Goal: Communication & Community: Answer question/provide support

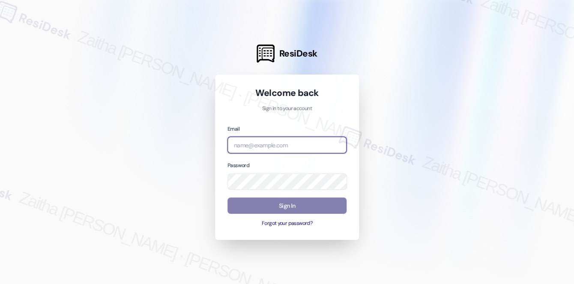
click at [251, 142] on input "email" at bounding box center [287, 145] width 119 height 17
type input "automated-surveys-brickvine-zaitha.mae.garcia@brickvine.com"
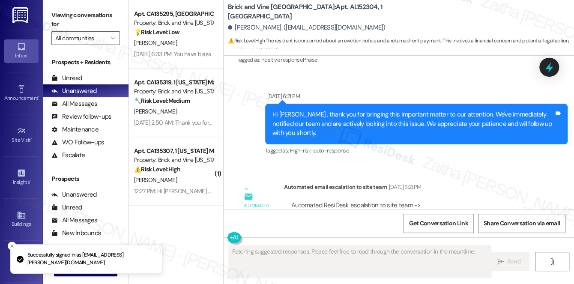
scroll to position [1435, 0]
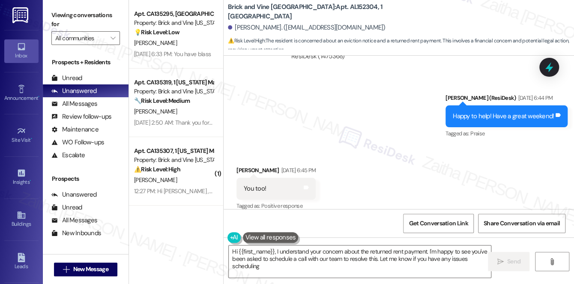
type textarea "Hi {{first_name}}, I understand your concern about the returned rent payment. I…"
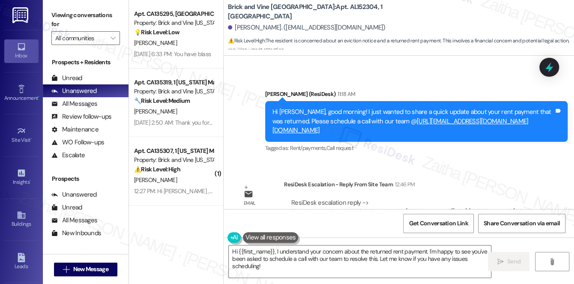
scroll to position [1915, 0]
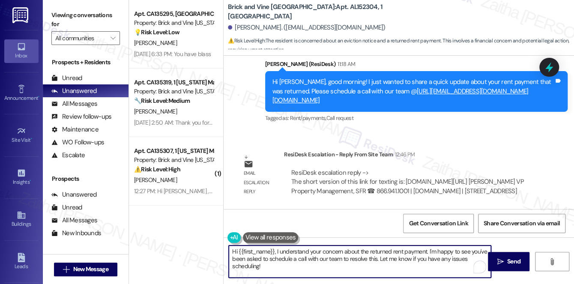
drag, startPoint x: 232, startPoint y: 252, endPoint x: 273, endPoint y: 266, distance: 43.6
click at [273, 266] on textarea "Hi {{first_name}}, I understand your concern about the returned rent payment. I…" at bounding box center [360, 262] width 262 height 32
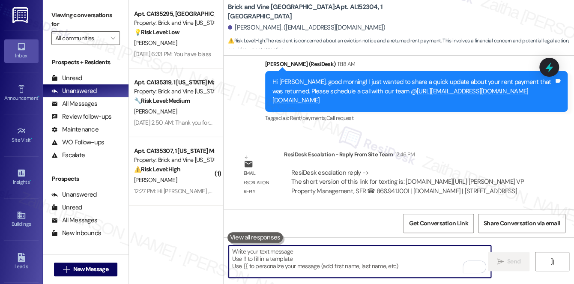
drag, startPoint x: 303, startPoint y: 250, endPoint x: 272, endPoint y: 261, distance: 33.2
click at [272, 261] on textarea "To enrich screen reader interactions, please activate Accessibility in Grammarl…" at bounding box center [360, 262] width 262 height 32
paste textarea "Please use the following short link for texting: rentbrickvine.com/call-al"
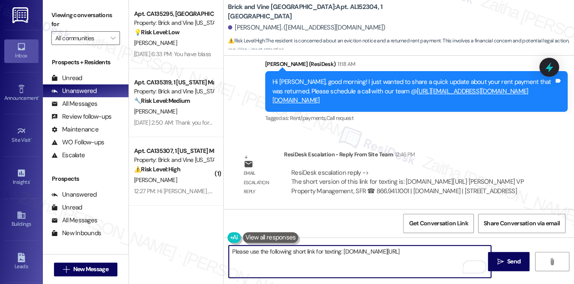
type textarea "Please use the following short link for texting: rentbrickvine.com/call-al"
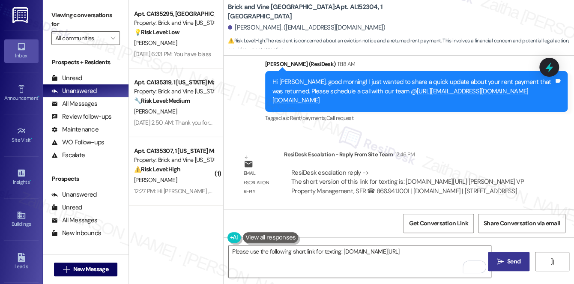
click at [508, 262] on span "Send" at bounding box center [513, 261] width 13 height 9
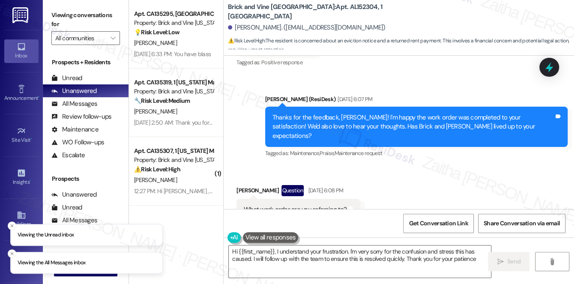
type textarea "Hi {{first_name}}, I understand your frustration. I'm very sorry for the confus…"
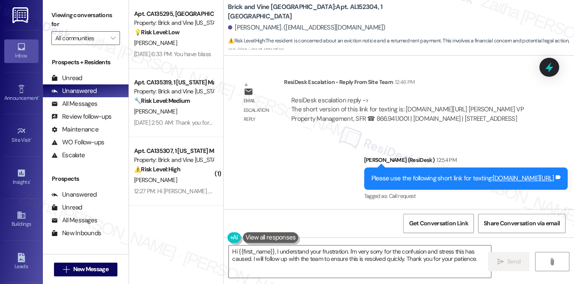
scroll to position [1987, 0]
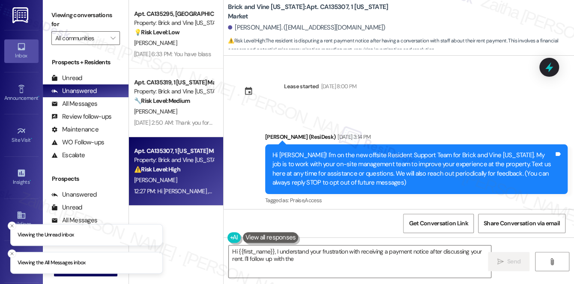
scroll to position [4276, 0]
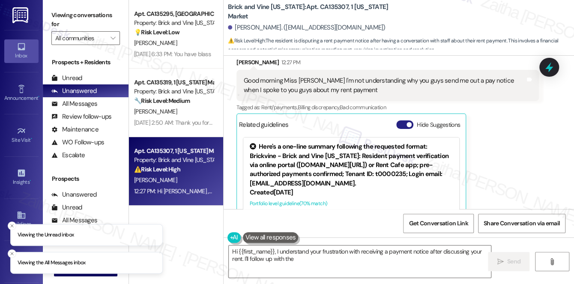
click at [399, 120] on button "Hide Suggestions" at bounding box center [404, 124] width 17 height 9
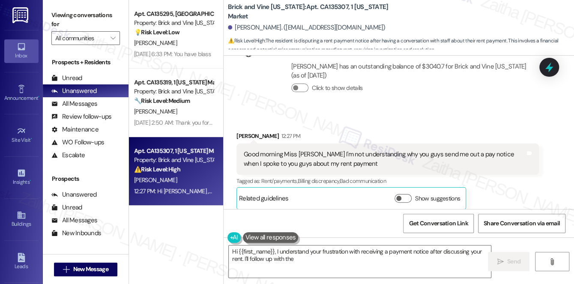
scroll to position [4237, 0]
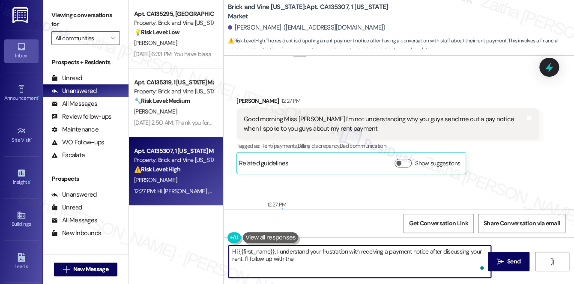
drag, startPoint x: 243, startPoint y: 258, endPoint x: 261, endPoint y: 269, distance: 20.7
click at [261, 269] on textarea "Hi {{first_name}}, I understand your frustration with receiving a payment notic…" at bounding box center [360, 262] width 262 height 32
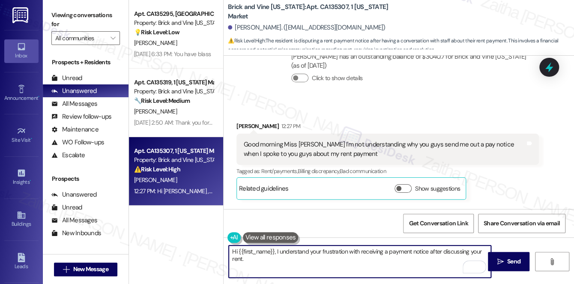
scroll to position [4251, 0]
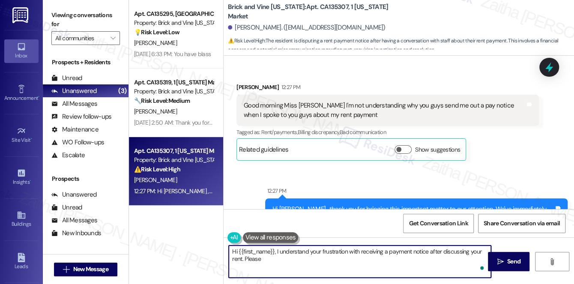
paste textarea "know that rent notices are automatically mailed to all residents with a balance…"
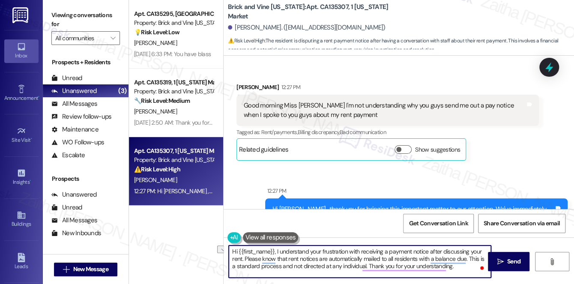
paste textarea "note that rent notices are automatically mailed to all residents with outstandi…"
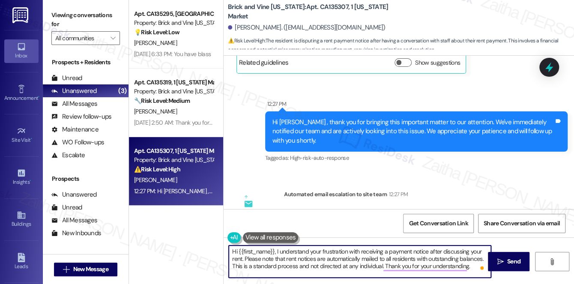
scroll to position [4368, 0]
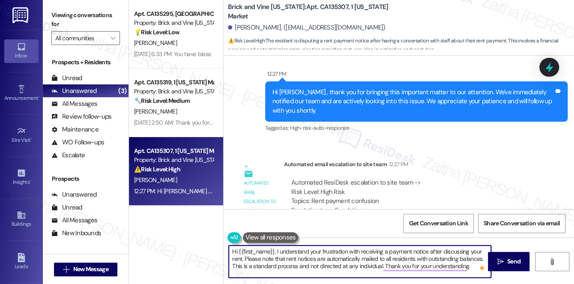
type textarea "Hi {{first_name}}, I understand your frustration with receiving a payment notic…"
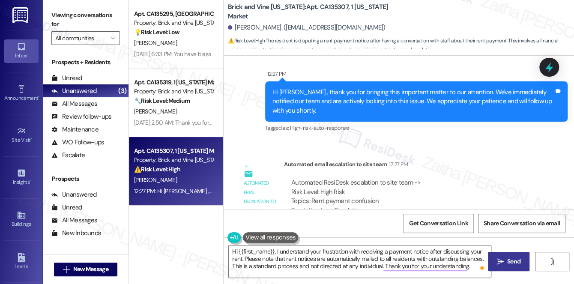
click at [514, 258] on span "Send" at bounding box center [513, 261] width 13 height 9
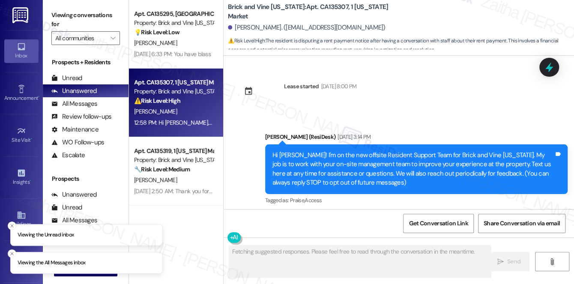
scroll to position [4276, 0]
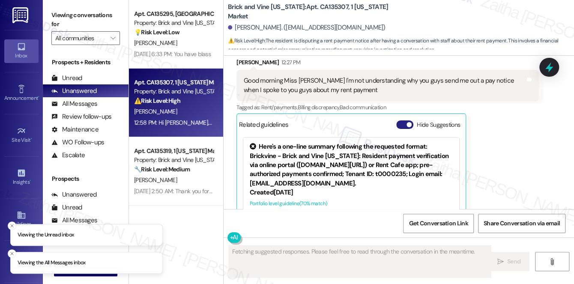
click at [401, 120] on button "Hide Suggestions" at bounding box center [404, 124] width 17 height 9
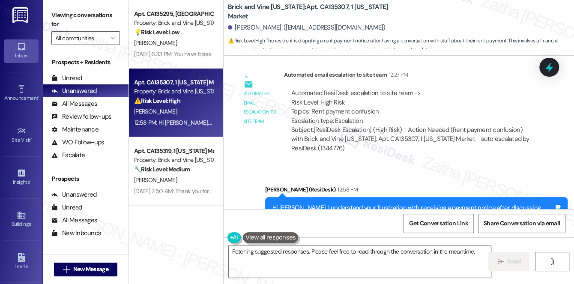
scroll to position [4459, 0]
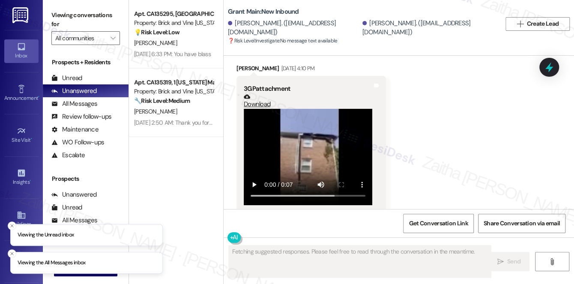
scroll to position [2729, 0]
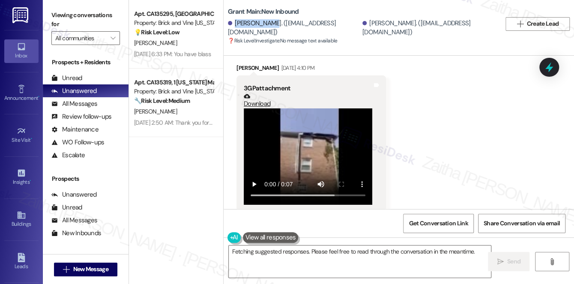
drag, startPoint x: 234, startPoint y: 29, endPoint x: 270, endPoint y: 23, distance: 36.4
click at [270, 23] on div "[PERSON_NAME]. ([EMAIL_ADDRESS][DOMAIN_NAME])" at bounding box center [294, 28] width 132 height 18
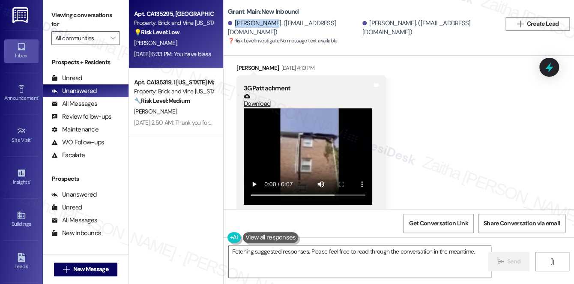
copy div "[PERSON_NAME]"
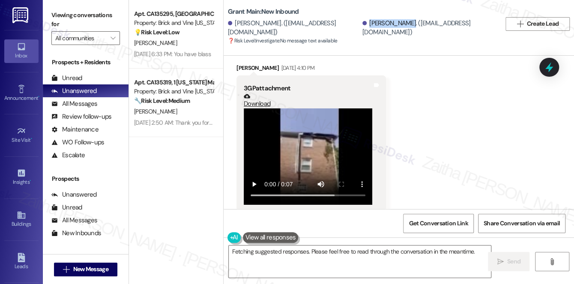
drag, startPoint x: 363, startPoint y: 27, endPoint x: 400, endPoint y: 21, distance: 37.0
click at [400, 21] on div "[PERSON_NAME]. ([EMAIL_ADDRESS][DOMAIN_NAME]) [PERSON_NAME]. ([EMAIL_ADDRESS][D…" at bounding box center [364, 27] width 273 height 17
copy div "[PERSON_NAME]"
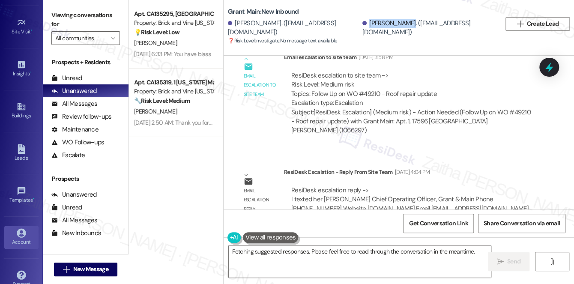
scroll to position [121, 0]
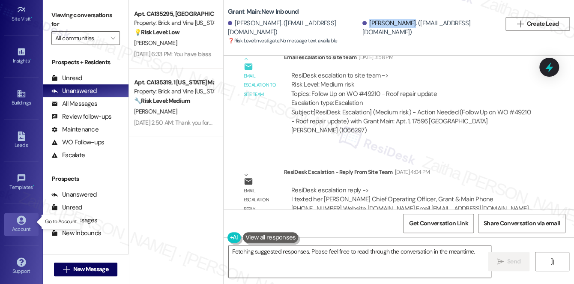
click at [19, 225] on div "Account" at bounding box center [21, 229] width 43 height 9
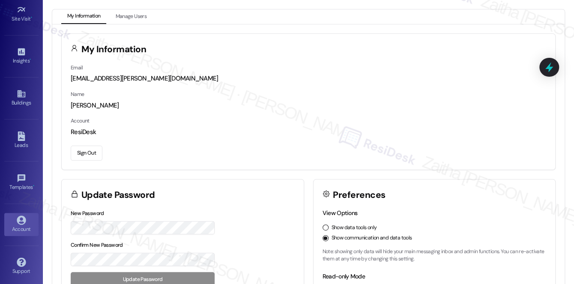
click at [81, 155] on button "Sign Out" at bounding box center [87, 153] width 32 height 15
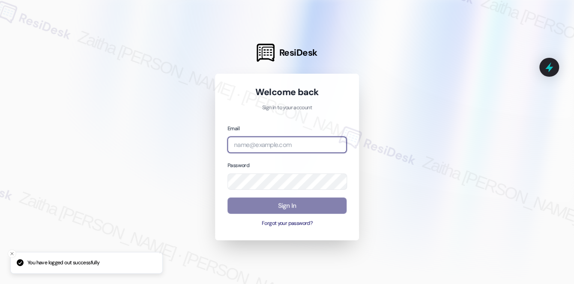
click at [249, 153] on input "email" at bounding box center [287, 145] width 119 height 17
type input "automated-surveys-grant_main-zaitha.mae.[PERSON_NAME]@grant_[DOMAIN_NAME]"
